Goal: Information Seeking & Learning: Learn about a topic

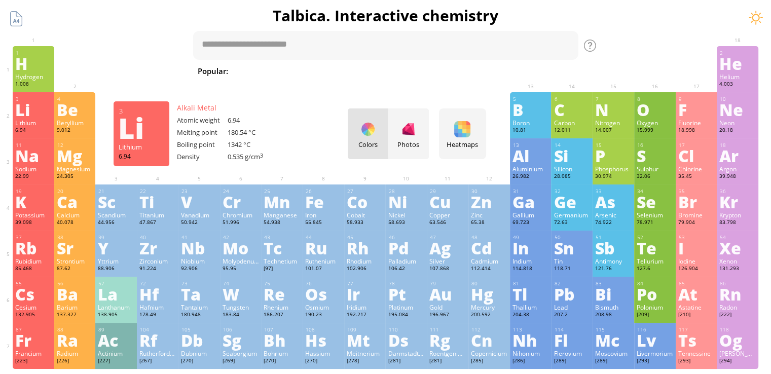
click at [39, 110] on div "Li" at bounding box center [33, 109] width 36 height 16
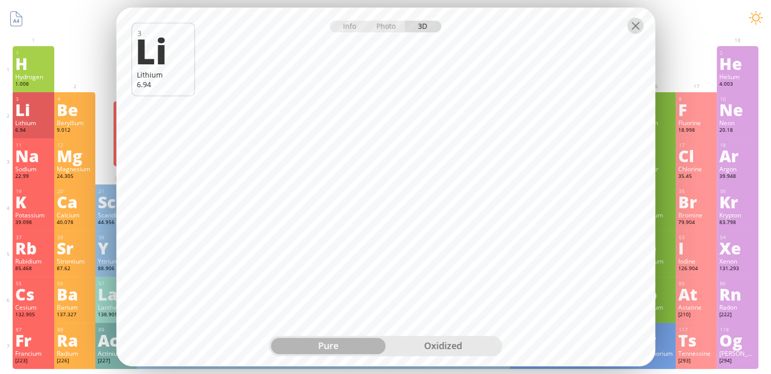
click at [636, 27] on div at bounding box center [635, 26] width 16 height 16
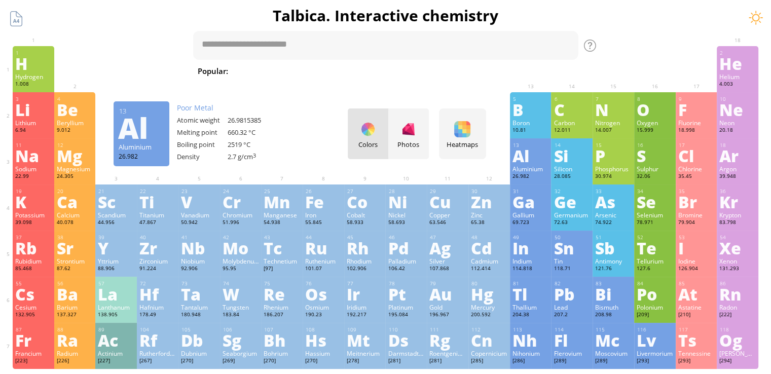
click at [535, 149] on div "Al" at bounding box center [530, 155] width 36 height 16
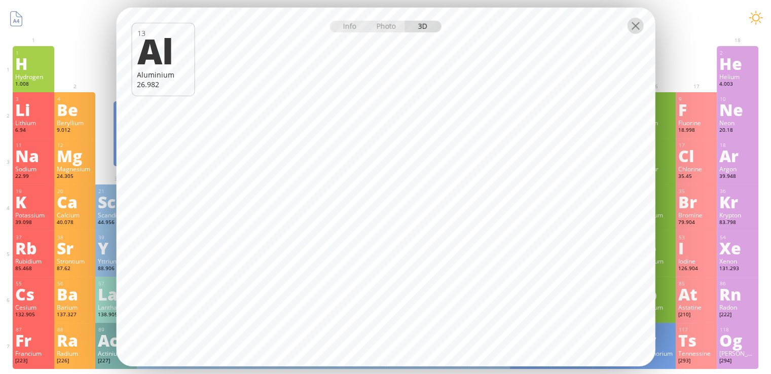
click at [636, 25] on div at bounding box center [635, 26] width 16 height 16
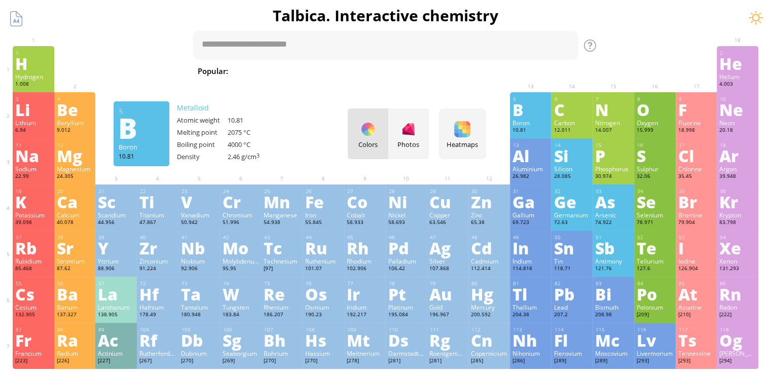
click at [532, 113] on div "B" at bounding box center [530, 109] width 36 height 16
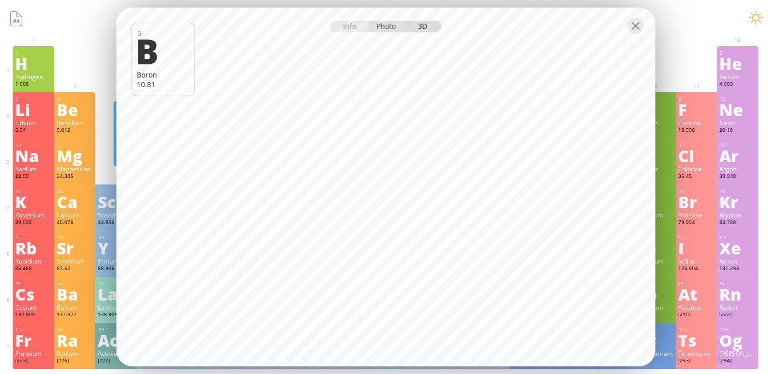
click at [383, 23] on div "Photo" at bounding box center [386, 27] width 36 height 12
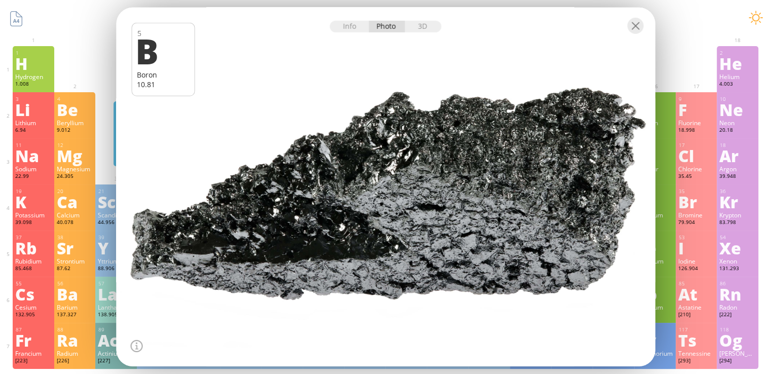
drag, startPoint x: 446, startPoint y: 218, endPoint x: 480, endPoint y: 268, distance: 60.4
click at [480, 268] on div at bounding box center [385, 187] width 544 height 363
click at [636, 22] on div at bounding box center [635, 26] width 16 height 16
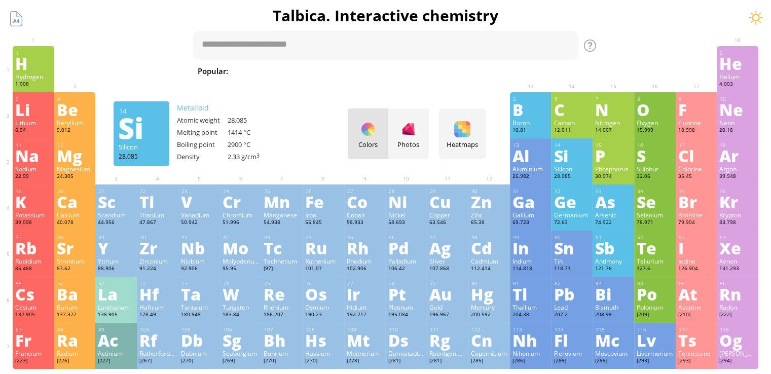
click at [580, 167] on div "Silicon" at bounding box center [571, 169] width 36 height 8
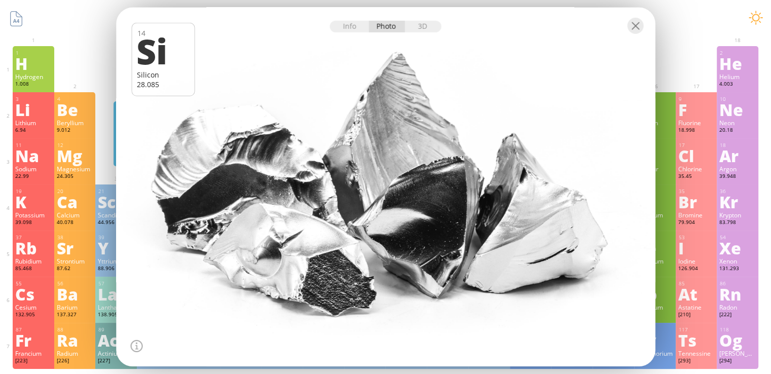
click at [399, 25] on div "Info Photo 3D" at bounding box center [385, 27] width 111 height 12
click at [426, 25] on div "3D" at bounding box center [423, 27] width 36 height 12
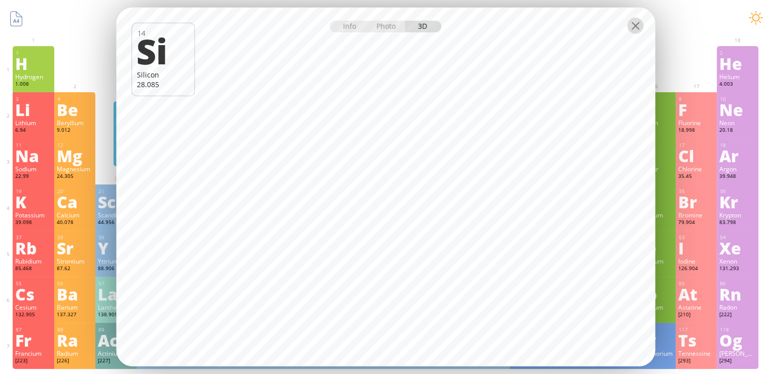
click at [633, 29] on div at bounding box center [635, 26] width 16 height 16
